Goal: Information Seeking & Learning: Check status

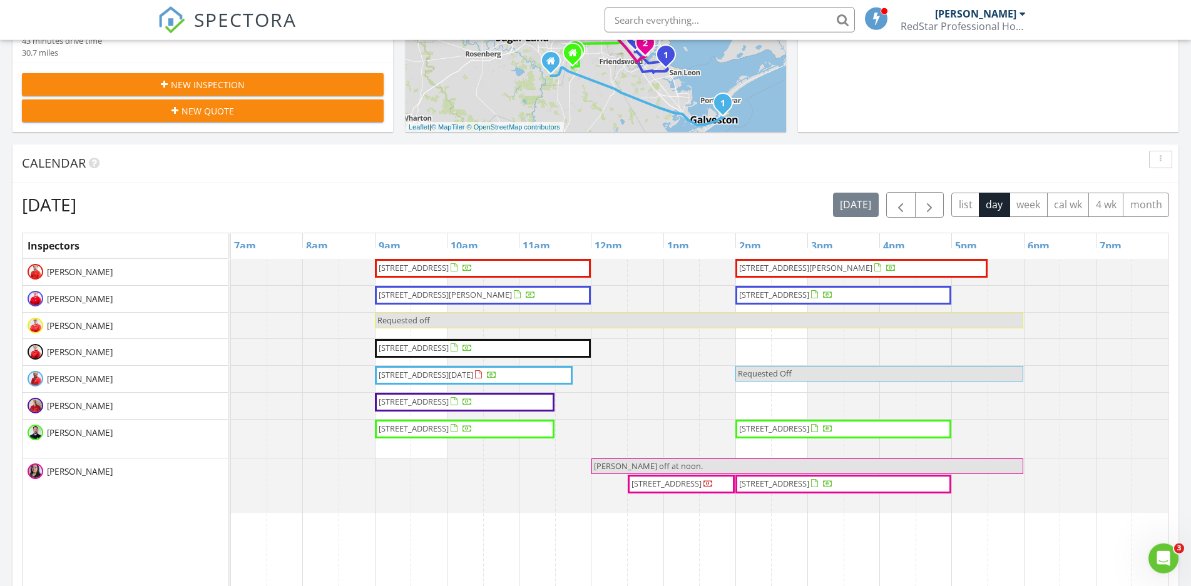
scroll to position [383, 0]
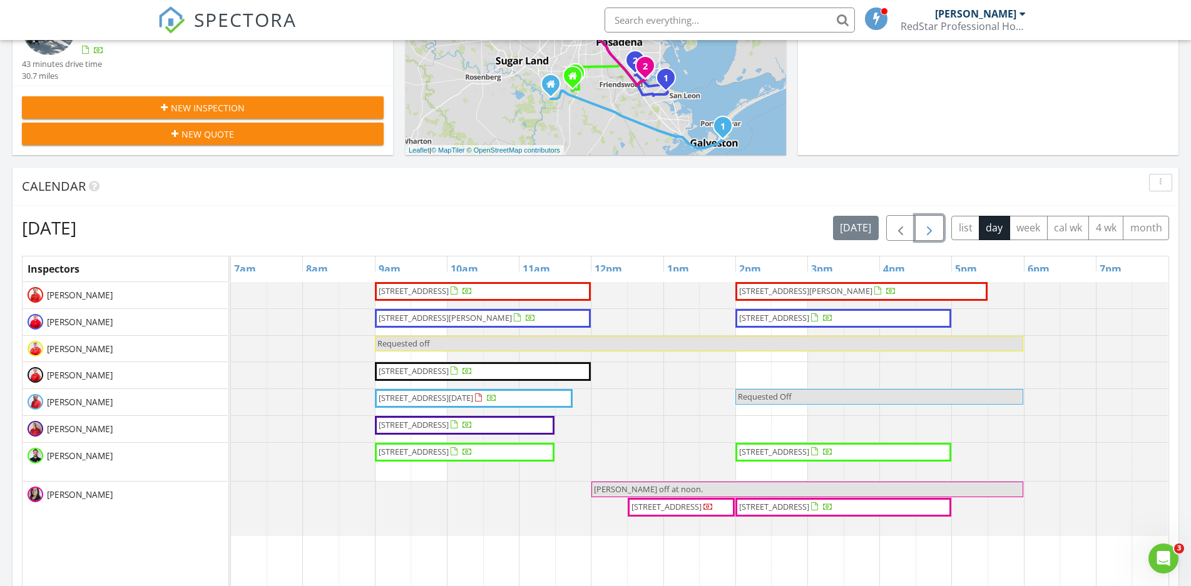
click at [934, 230] on span "button" at bounding box center [929, 228] width 15 height 15
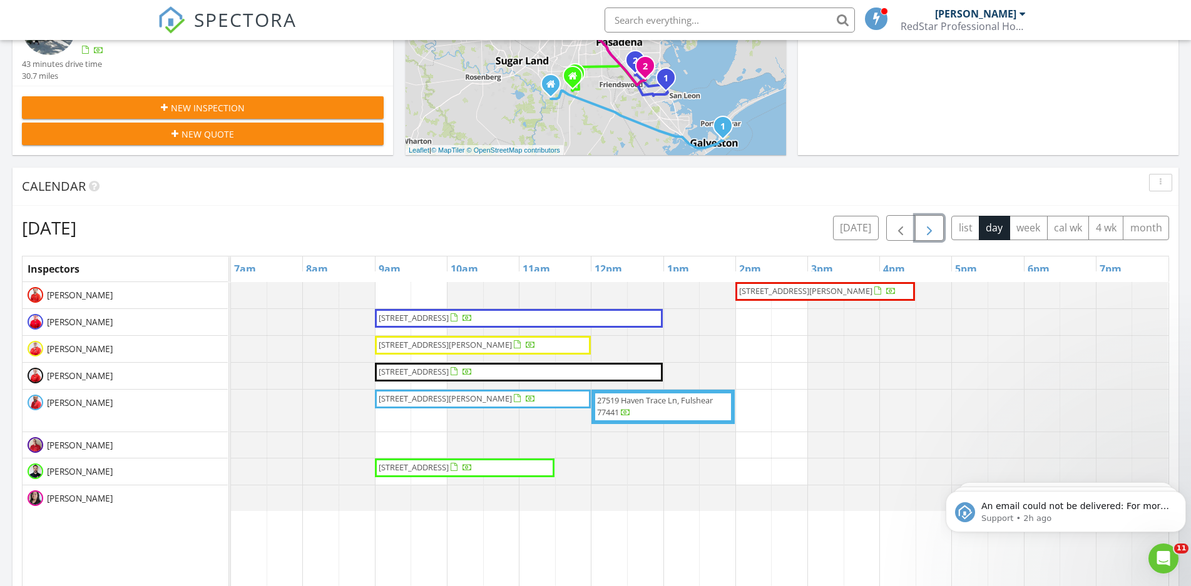
scroll to position [0, 0]
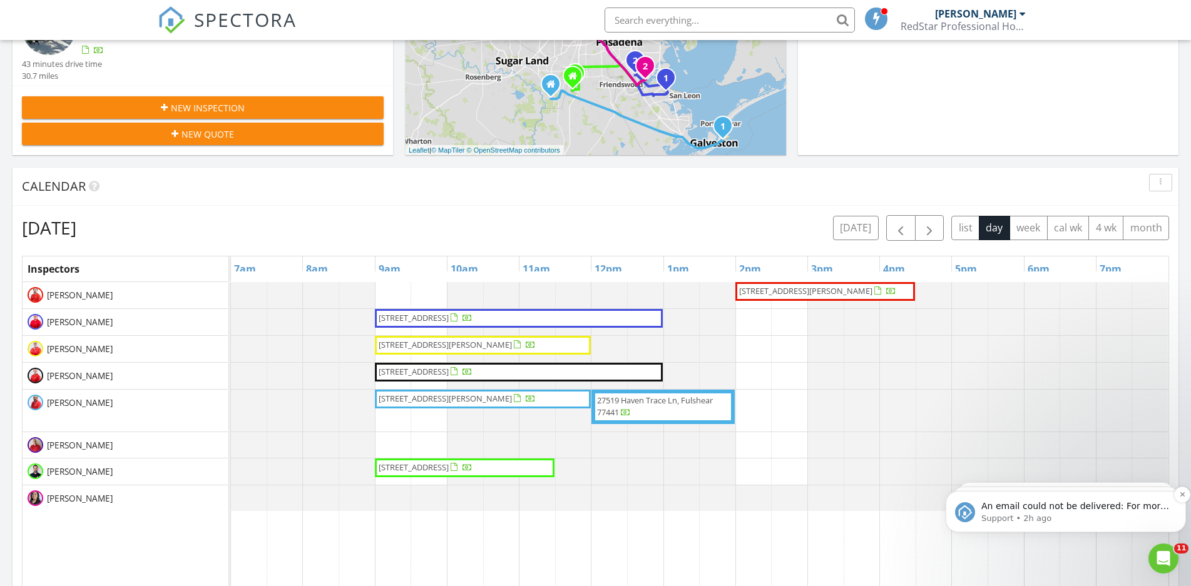
click at [1070, 511] on p "An email could not be delivered: For more information, view Why emails don't ge…" at bounding box center [1075, 507] width 189 height 13
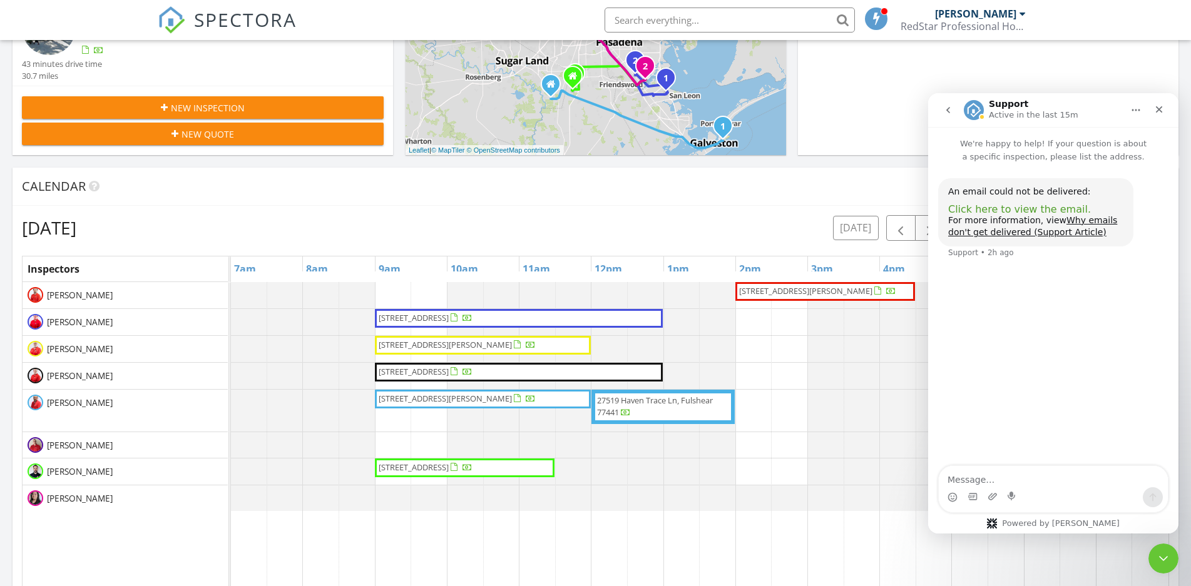
click at [1019, 211] on span "Click here to view the email." at bounding box center [1019, 209] width 143 height 12
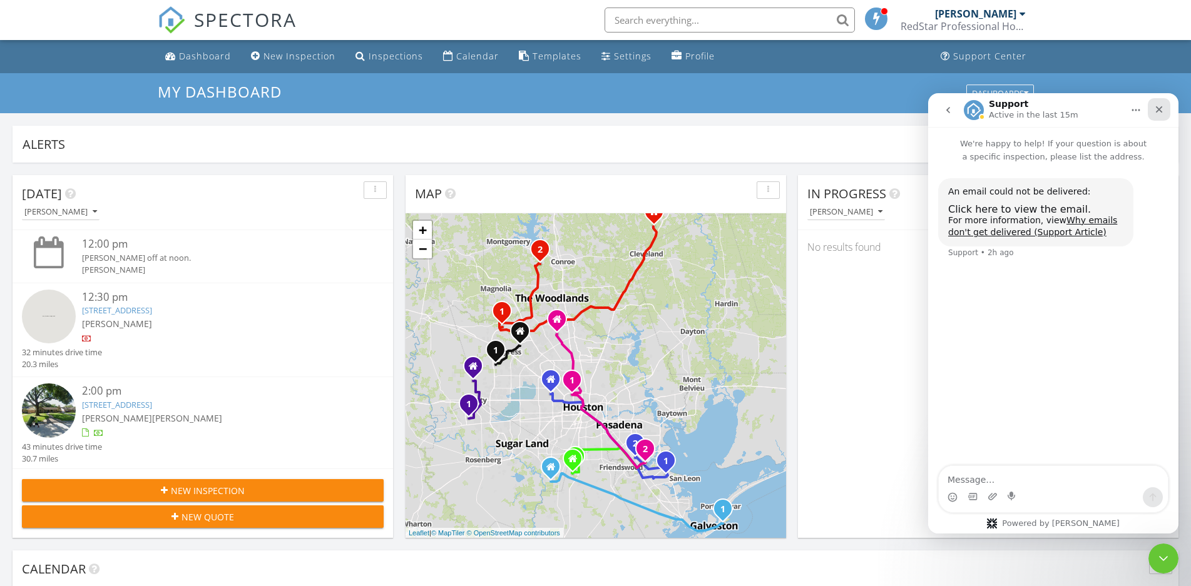
click at [1160, 110] on icon "Close" at bounding box center [1159, 109] width 7 height 7
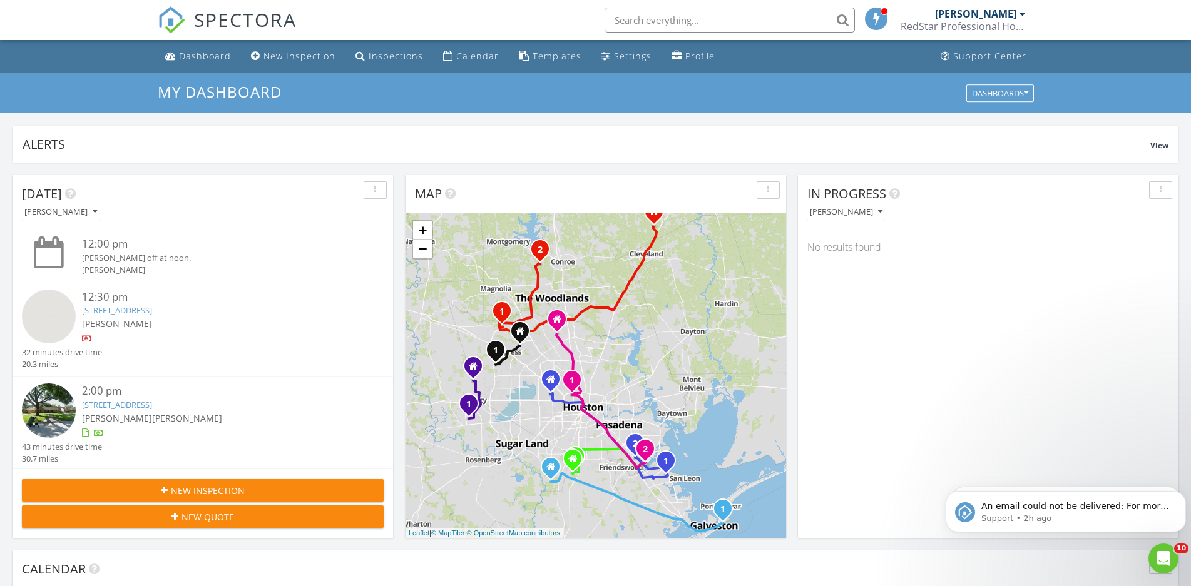
click at [191, 49] on link "Dashboard" at bounding box center [198, 56] width 76 height 23
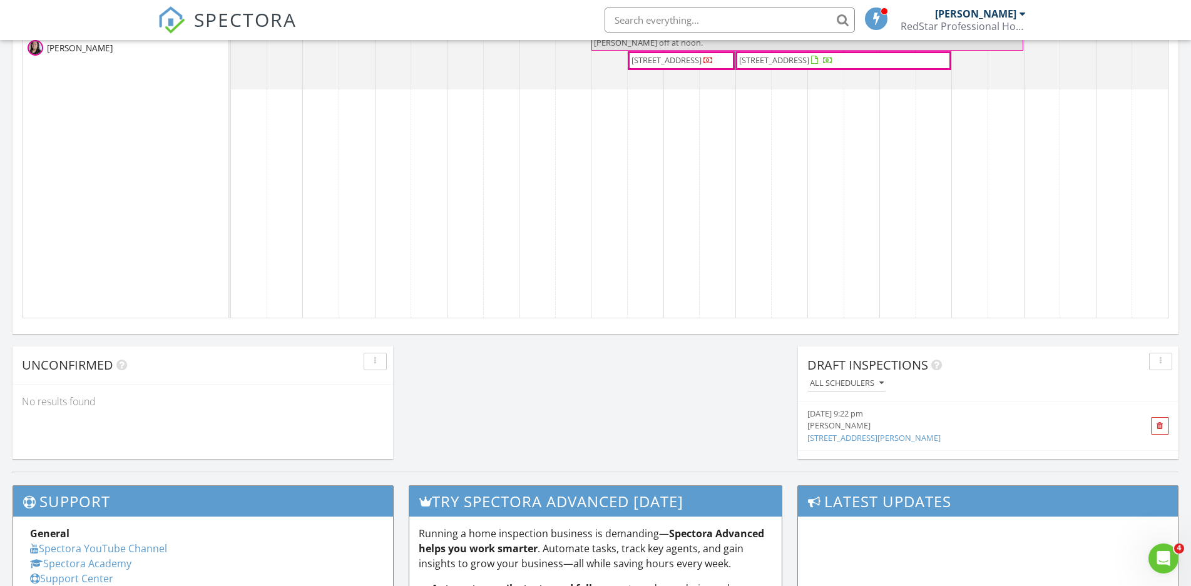
scroll to position [319, 0]
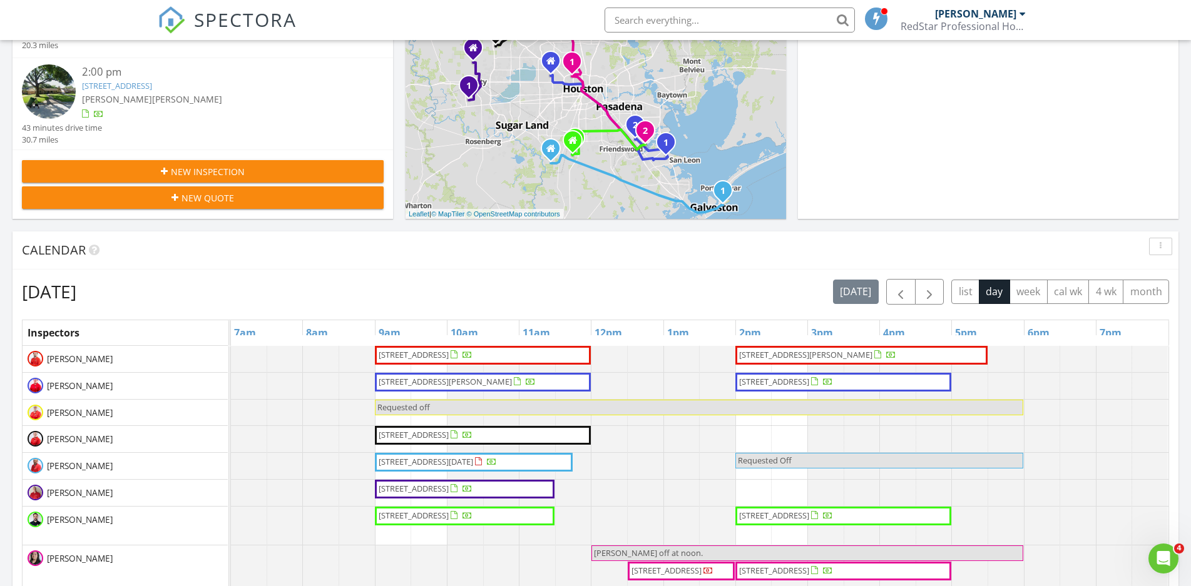
click at [945, 305] on div "Wednesday, August 27, 2025 today list day week cal wk 4 wk month Inspectors 7am…" at bounding box center [595, 554] width 1147 height 550
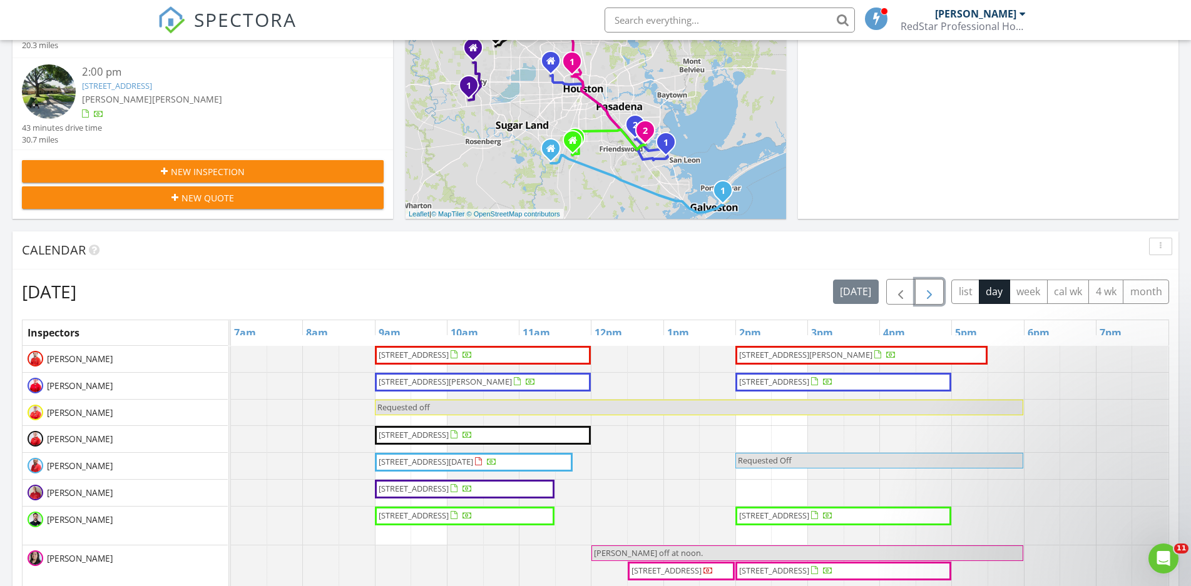
click at [928, 296] on span "button" at bounding box center [929, 292] width 15 height 15
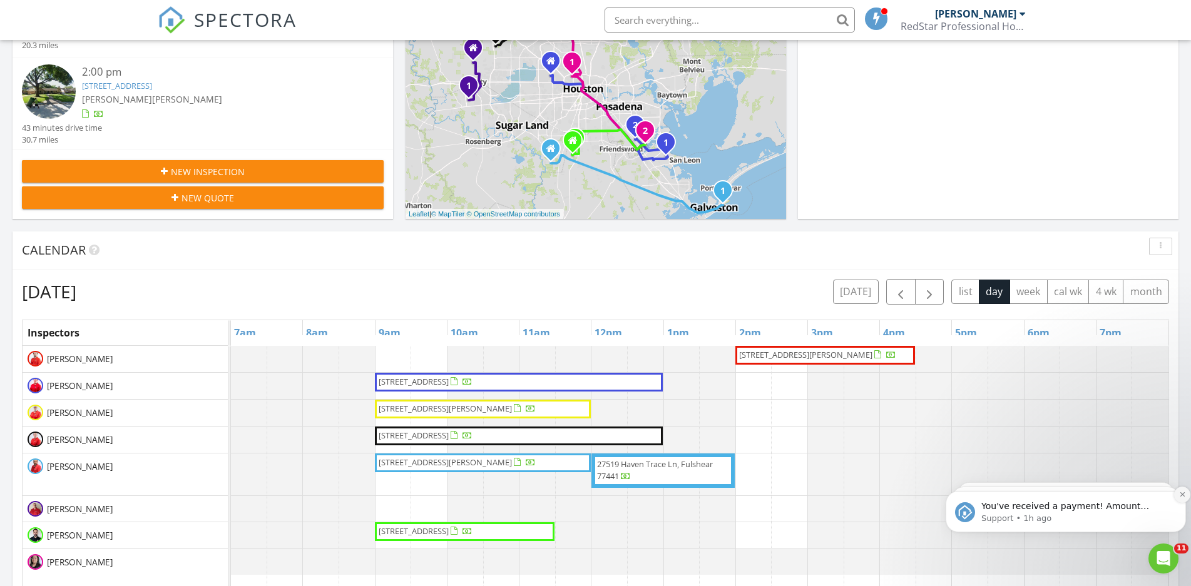
click at [1179, 494] on icon "Dismiss notification" at bounding box center [1182, 494] width 7 height 7
click at [1179, 494] on button "Dismiss notification" at bounding box center [1182, 495] width 13 height 13
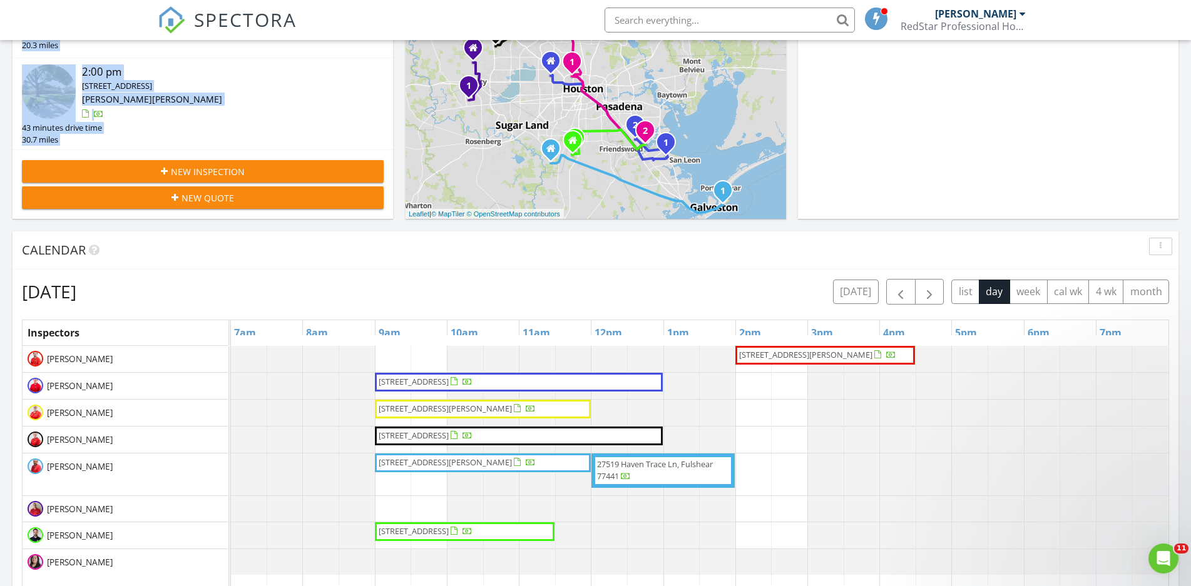
click at [1185, 494] on div "Today Maria Veloz 12:00 pm Gina off at noon. Maria Veloz 12:30 pm 940 W 24th St…" at bounding box center [595, 413] width 1191 height 1139
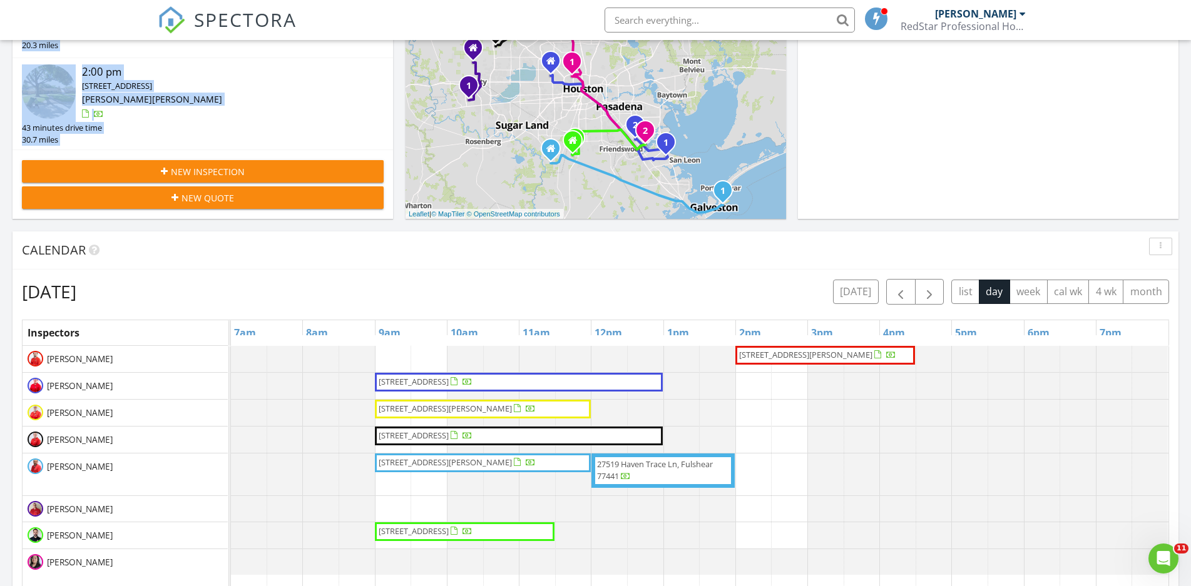
click at [185, 253] on div "Calendar" at bounding box center [586, 250] width 1128 height 19
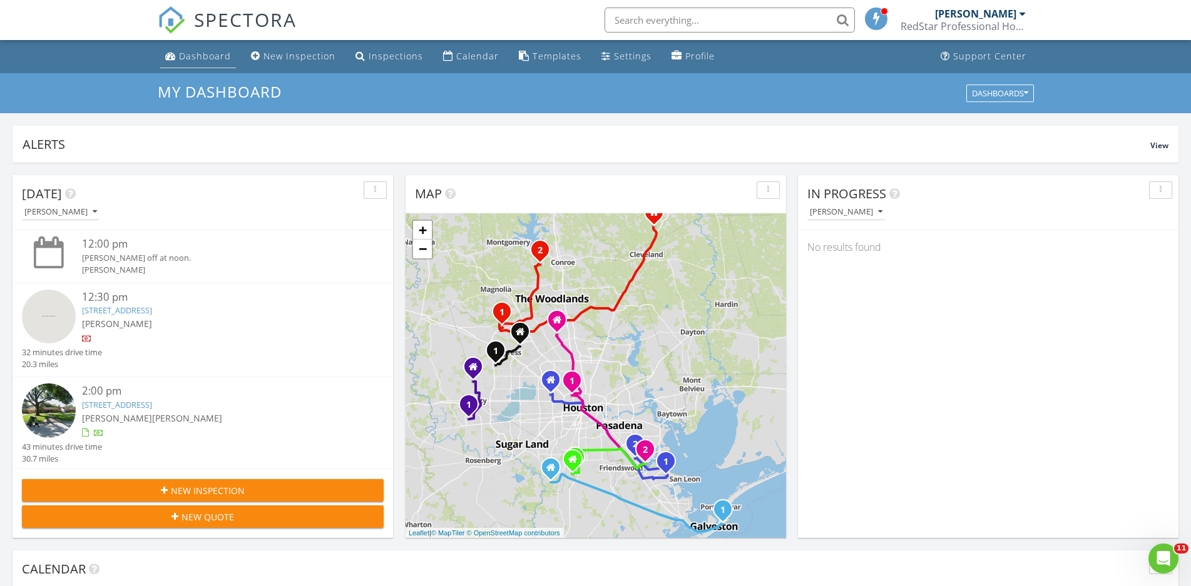
drag, startPoint x: 205, startPoint y: 53, endPoint x: 216, endPoint y: 65, distance: 16.4
click at [204, 54] on div "Dashboard" at bounding box center [205, 56] width 52 height 12
click at [212, 61] on div "Dashboard" at bounding box center [205, 56] width 52 height 12
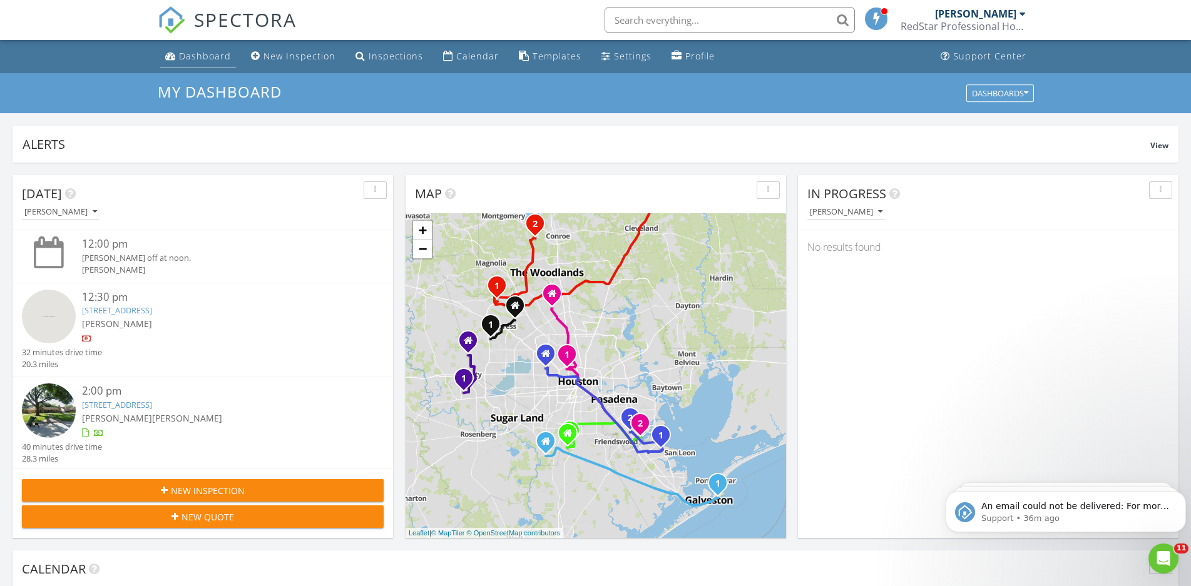
click at [192, 58] on div "Dashboard" at bounding box center [205, 56] width 52 height 12
